Goal: Navigation & Orientation: Find specific page/section

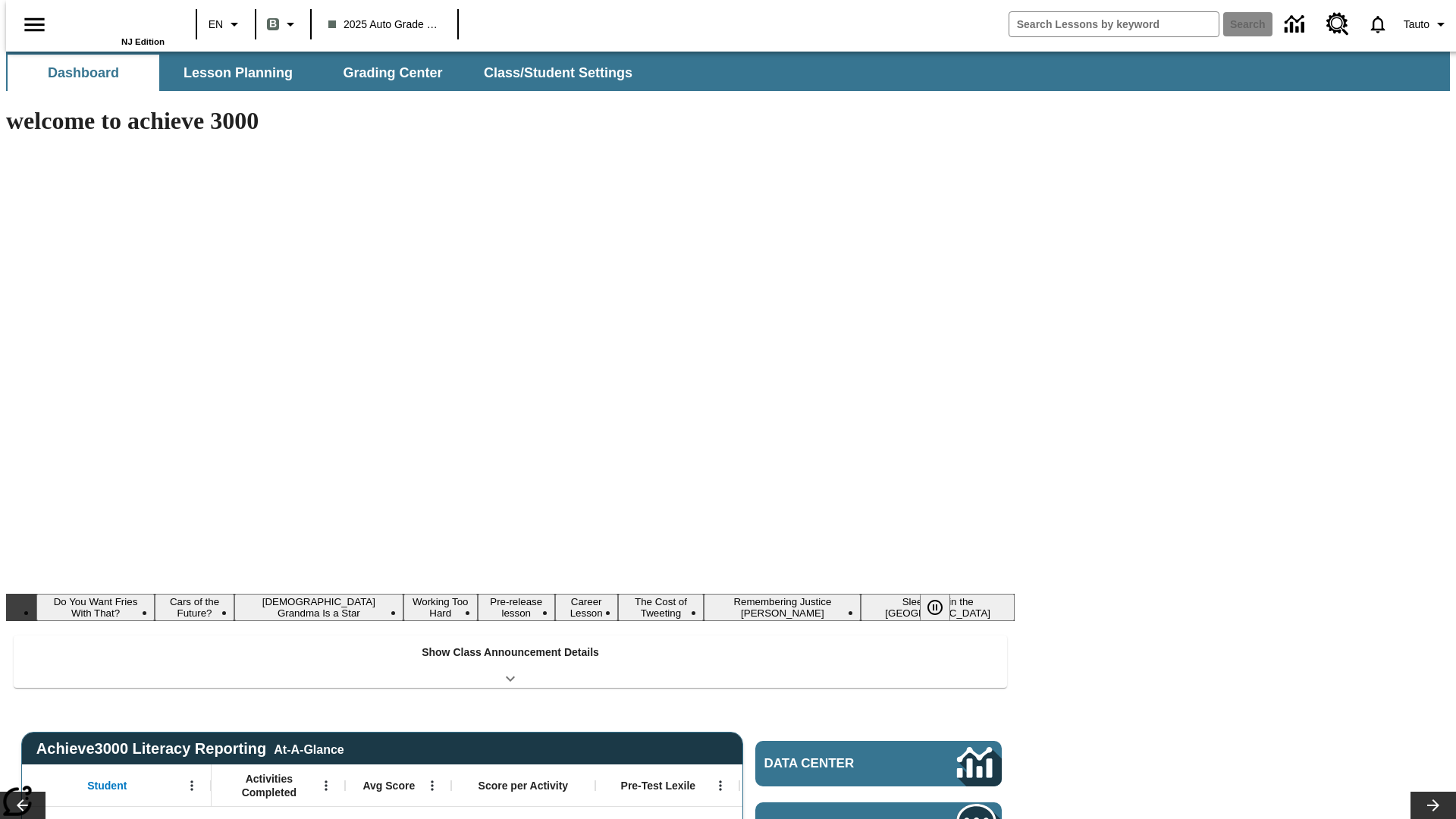
type input "-1"
click at [232, 73] on button "Lesson Planning" at bounding box center [239, 73] width 152 height 37
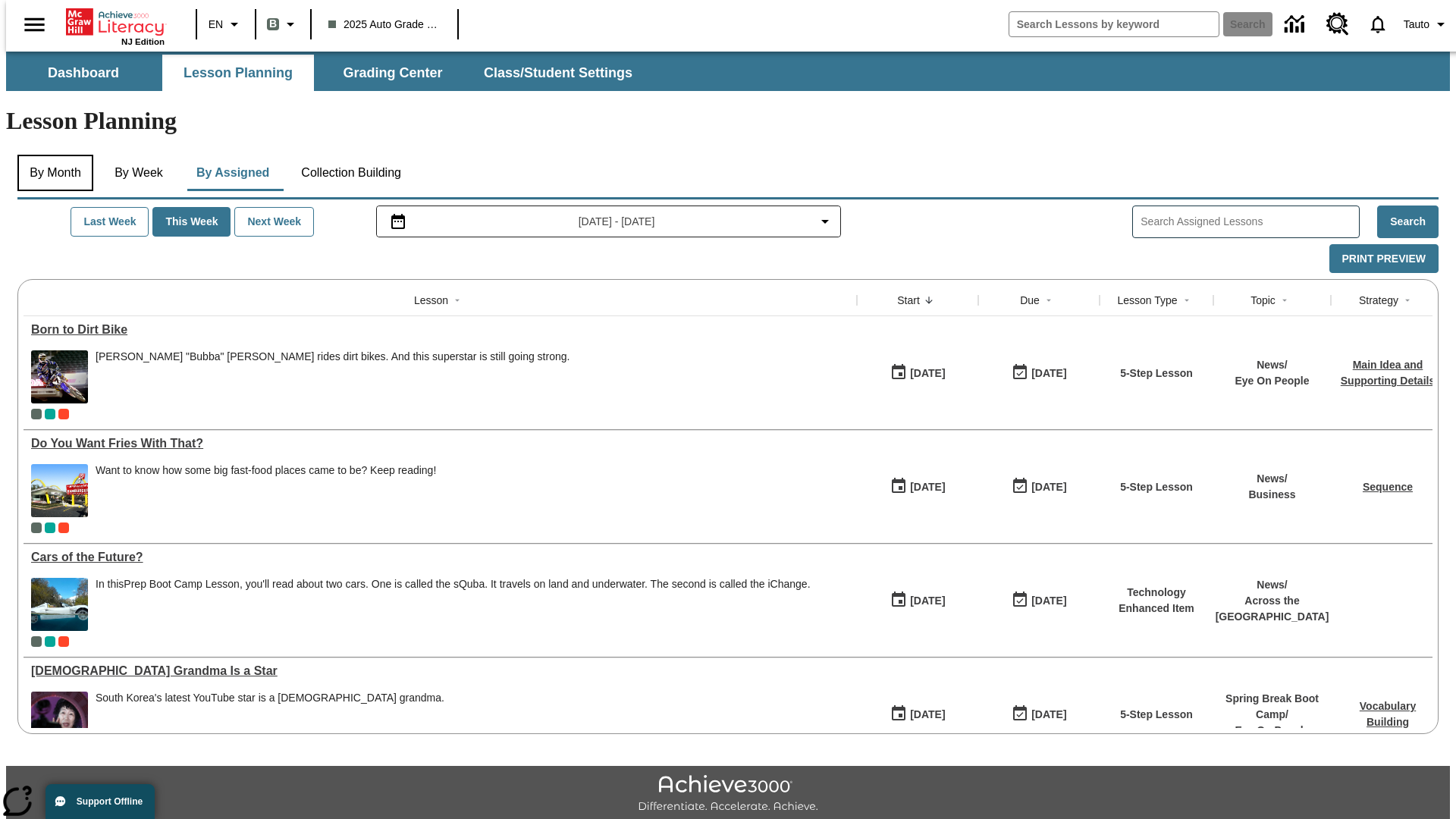
click at [51, 155] on button "By Month" at bounding box center [55, 173] width 76 height 37
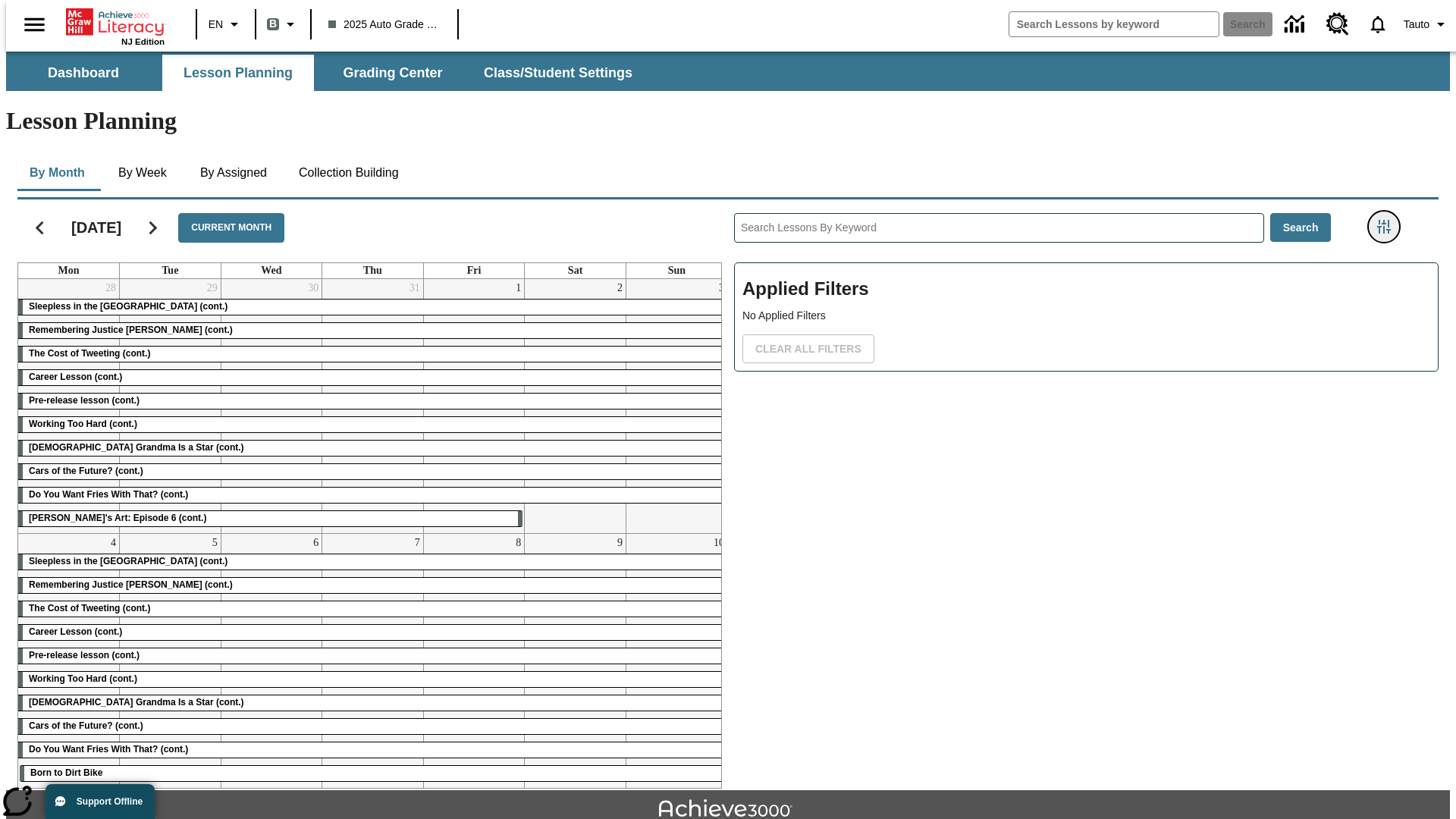
click at [1389, 219] on icon "Filters Side menu" at bounding box center [1384, 226] width 13 height 13
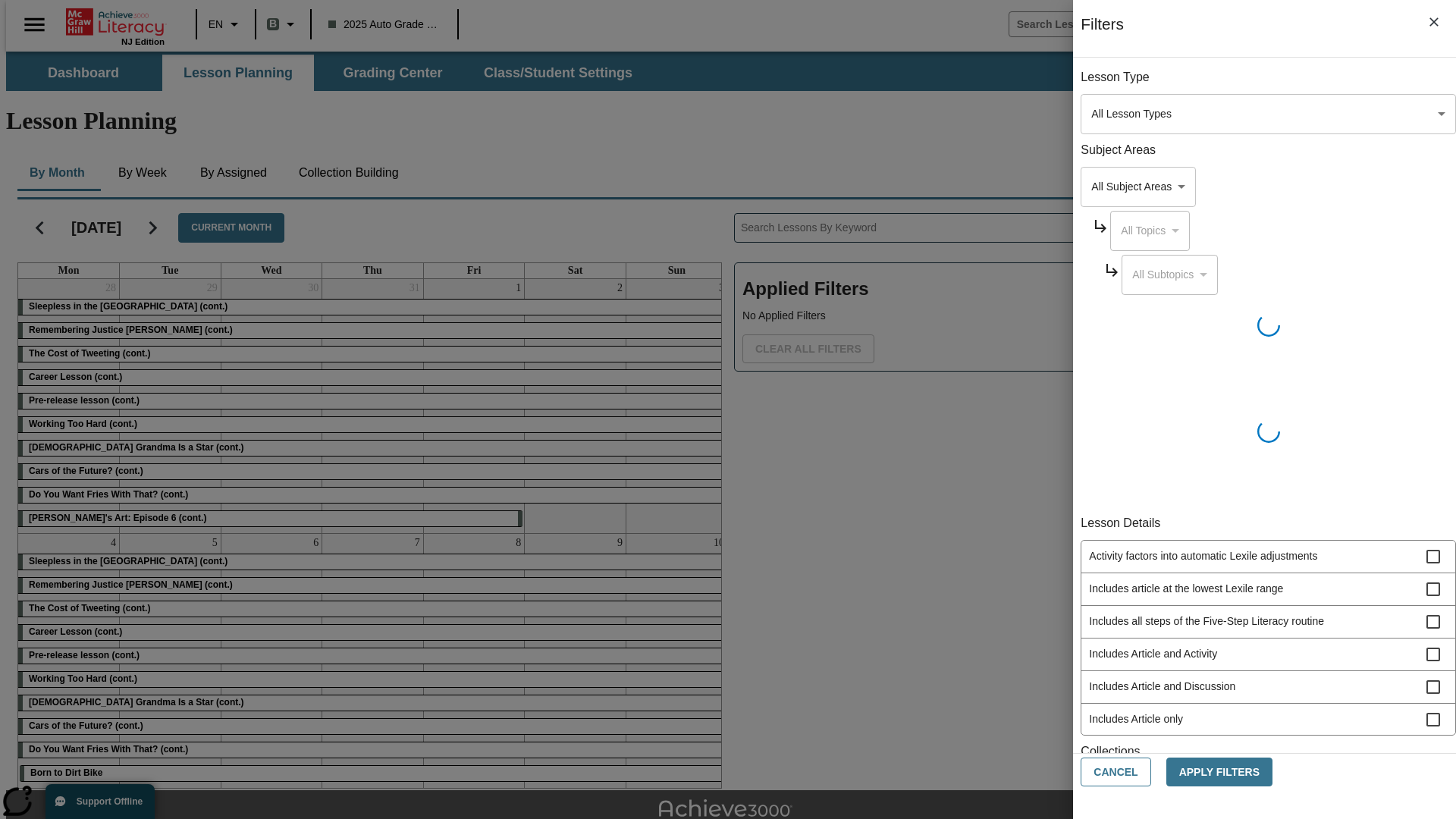
click at [1092, 539] on body "Skip to main content NJ Edition EN B 2025 Auto Grade 1 B Search 0 Tauto Dashboa…" at bounding box center [728, 470] width 1444 height 836
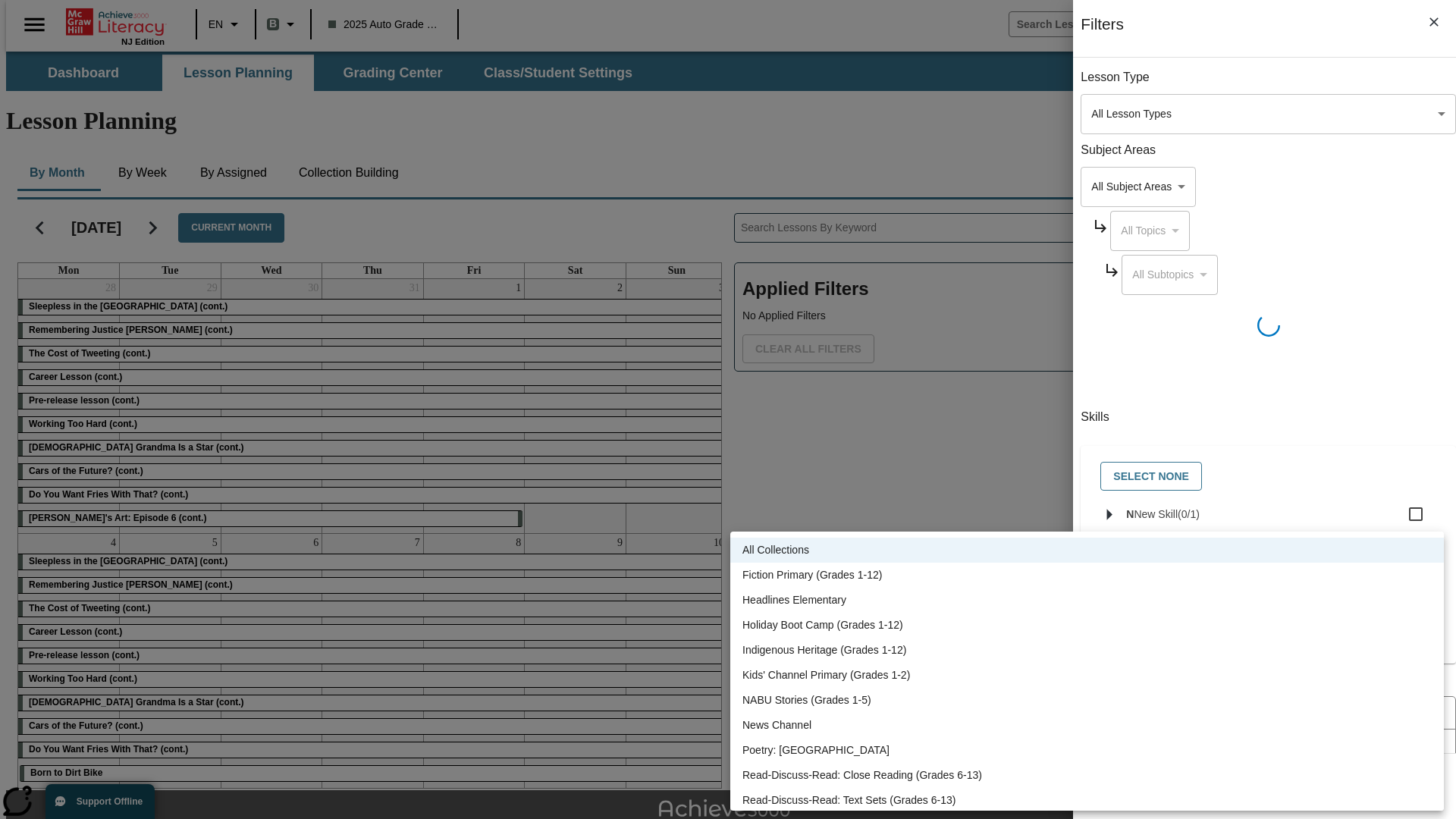
scroll to position [247, 0]
